Goal: Task Accomplishment & Management: Complete application form

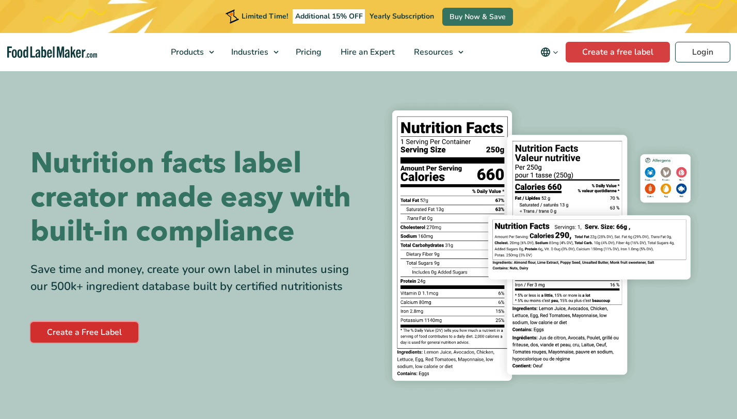
click at [60, 329] on link "Create a Free Label" at bounding box center [84, 332] width 108 height 21
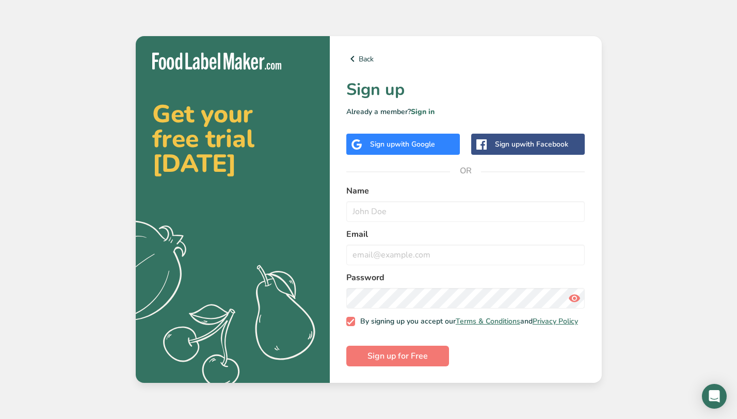
click at [418, 143] on span "with Google" at bounding box center [415, 144] width 40 height 10
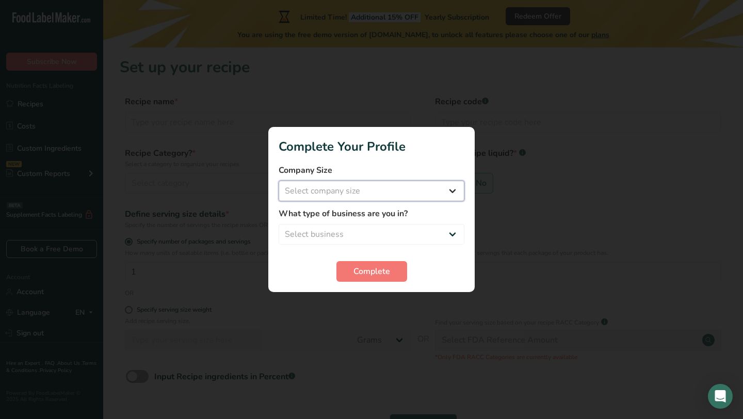
click at [381, 184] on select "Select company size Fewer than 10 Employees 10 to 50 Employees 51 to 500 Employ…" at bounding box center [372, 191] width 186 height 21
click at [371, 268] on span "Complete" at bounding box center [372, 271] width 37 height 12
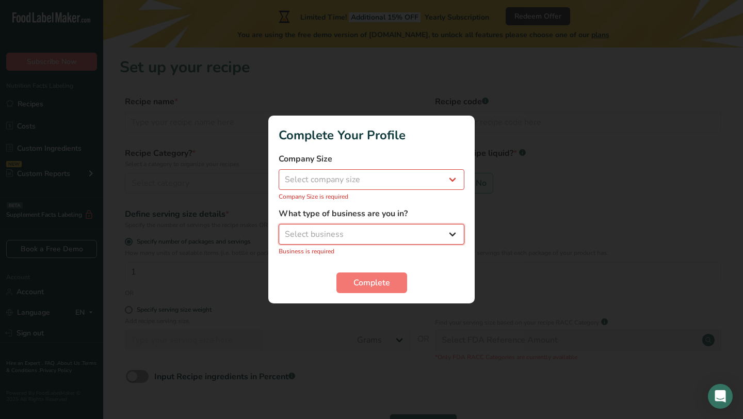
click at [372, 225] on select "Select business Packaged Food Manufacturer Restaurant & Cafe Bakery Meal Plans …" at bounding box center [372, 234] width 186 height 21
select select "1"
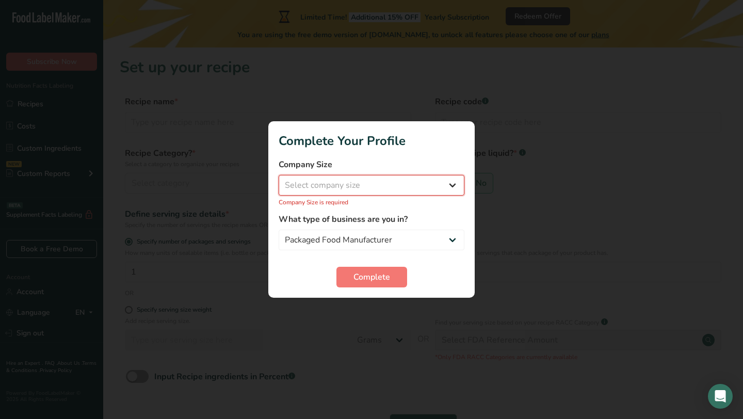
click at [374, 189] on select "Select company size Fewer than 10 Employees 10 to 50 Employees 51 to 500 Employ…" at bounding box center [372, 185] width 186 height 21
select select "3"
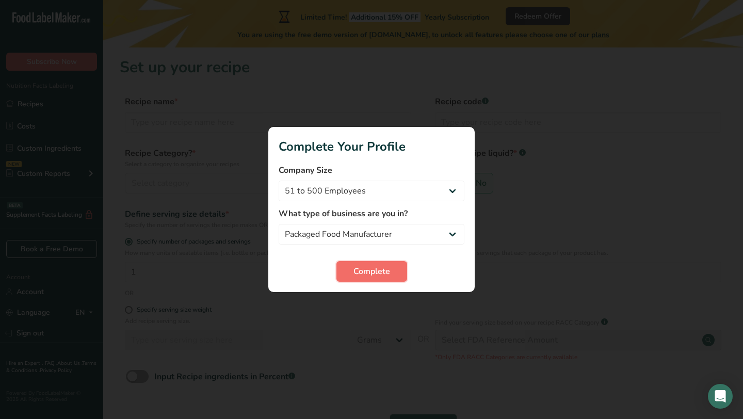
click at [370, 277] on span "Complete" at bounding box center [372, 271] width 37 height 12
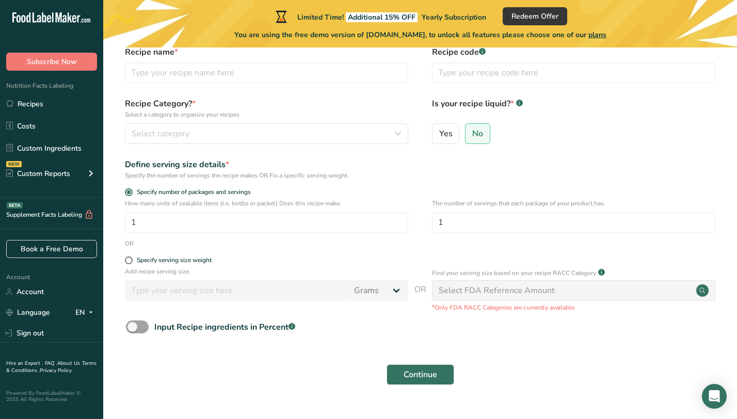
scroll to position [71, 0]
